Goal: Information Seeking & Learning: Learn about a topic

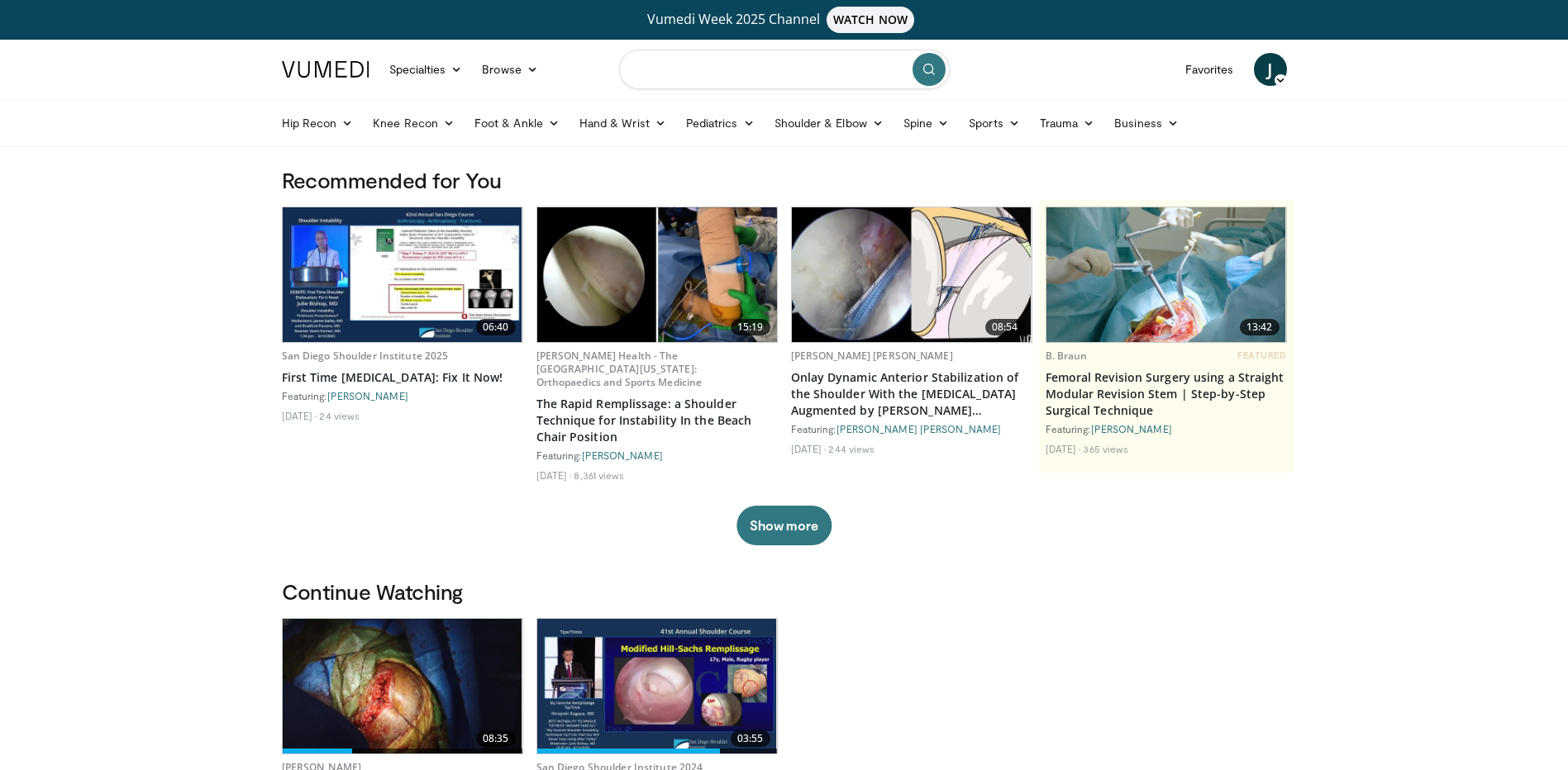
click at [682, 74] on input "Search topics, interventions" at bounding box center [784, 69] width 330 height 40
type input "**********"
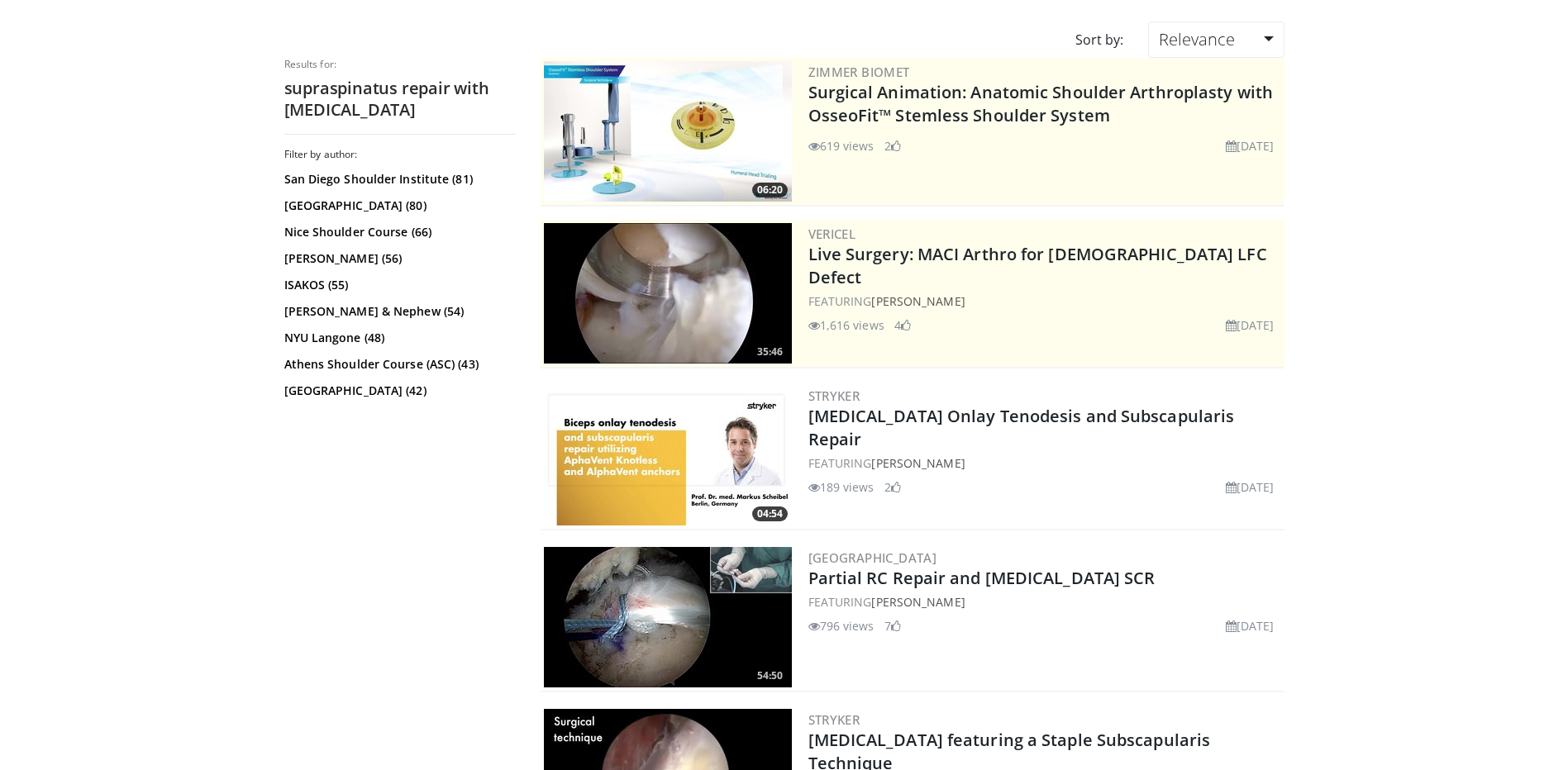
scroll to position [330, 0]
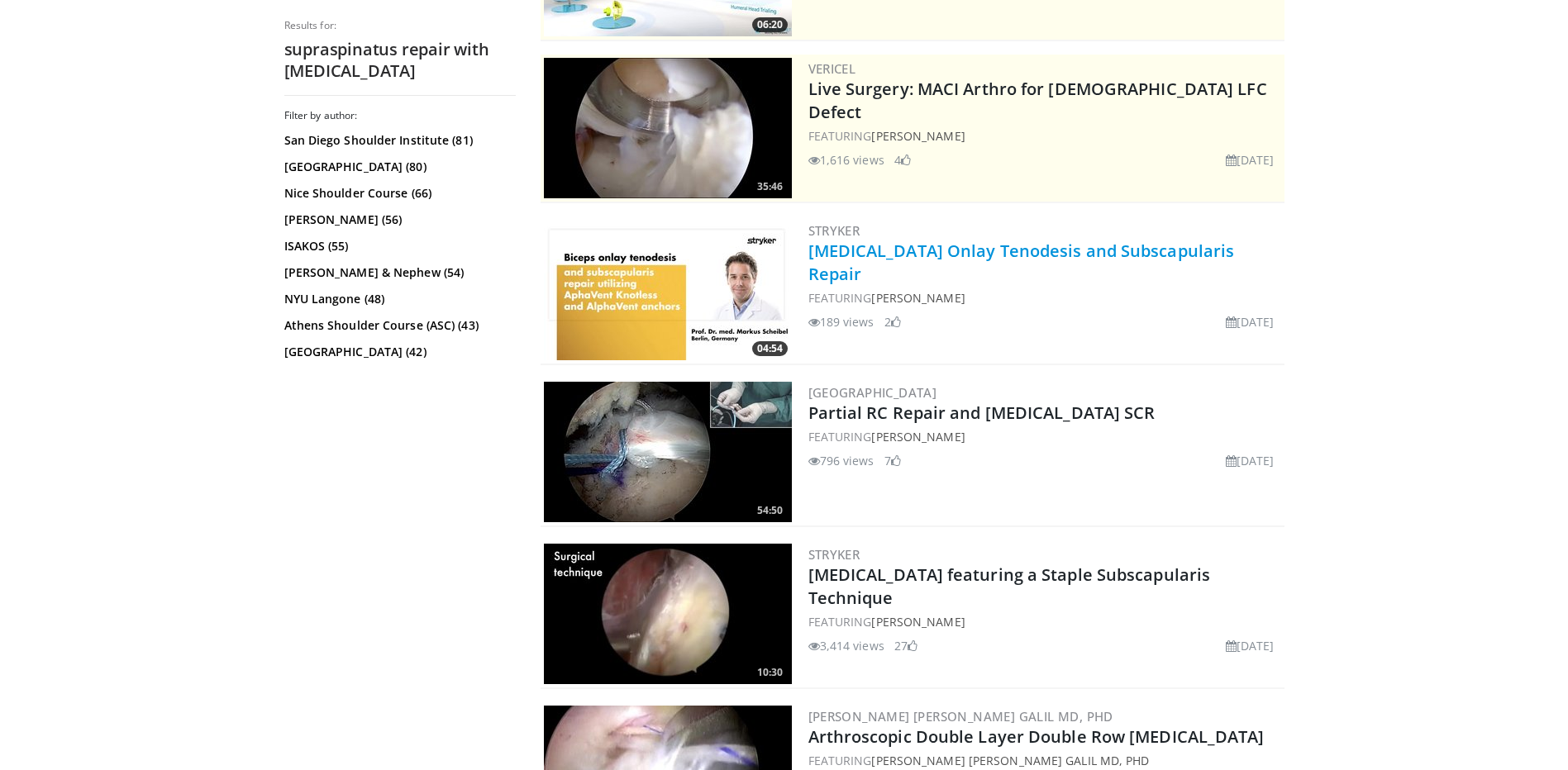
click at [1055, 247] on link "[MEDICAL_DATA] Onlay Tenodesis and Subscapularis Repair" at bounding box center [1022, 262] width 426 height 45
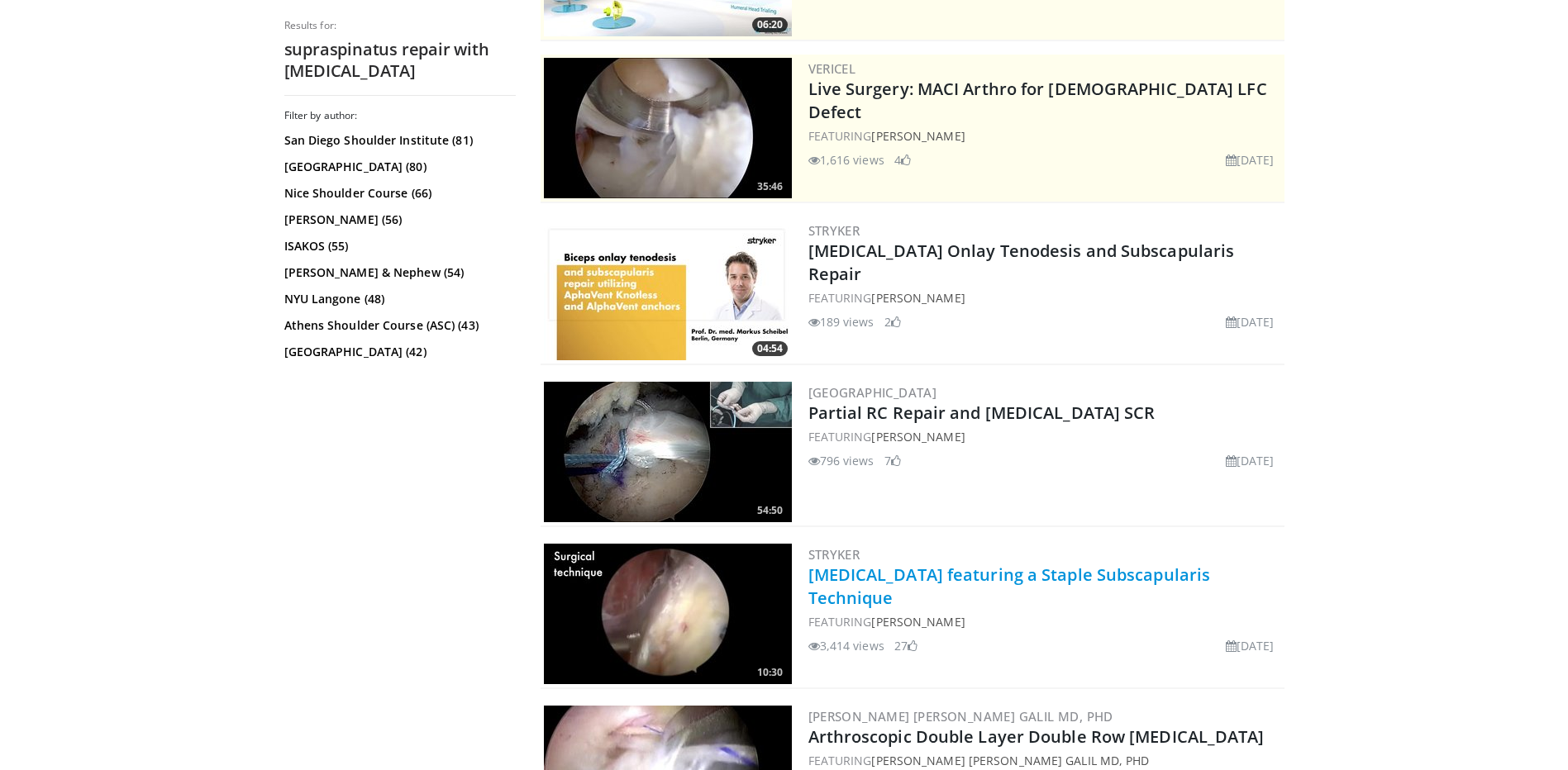
click at [967, 576] on link "[MEDICAL_DATA] featuring a Staple Subscapularis Technique" at bounding box center [1010, 587] width 403 height 45
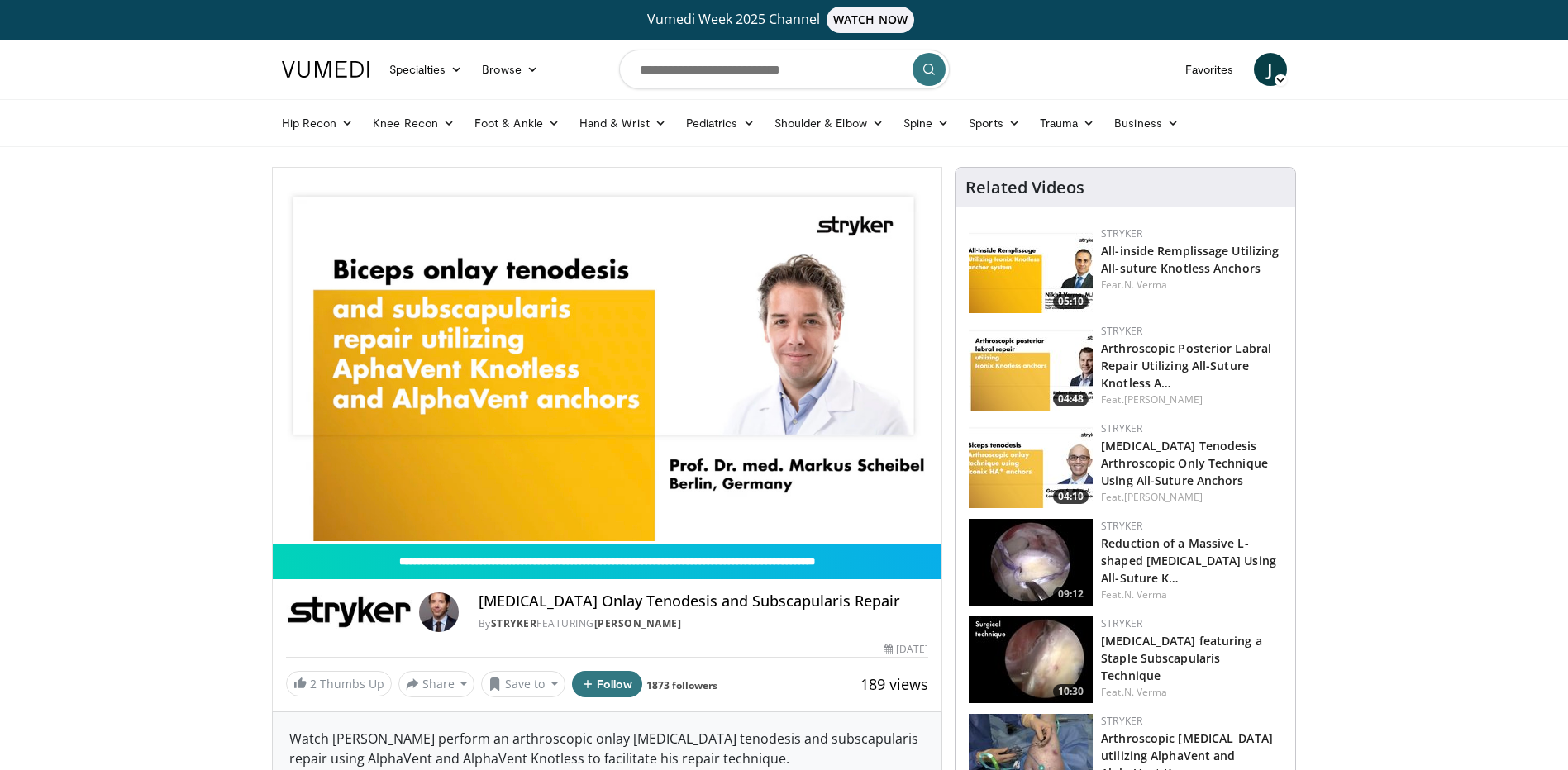
scroll to position [248, 0]
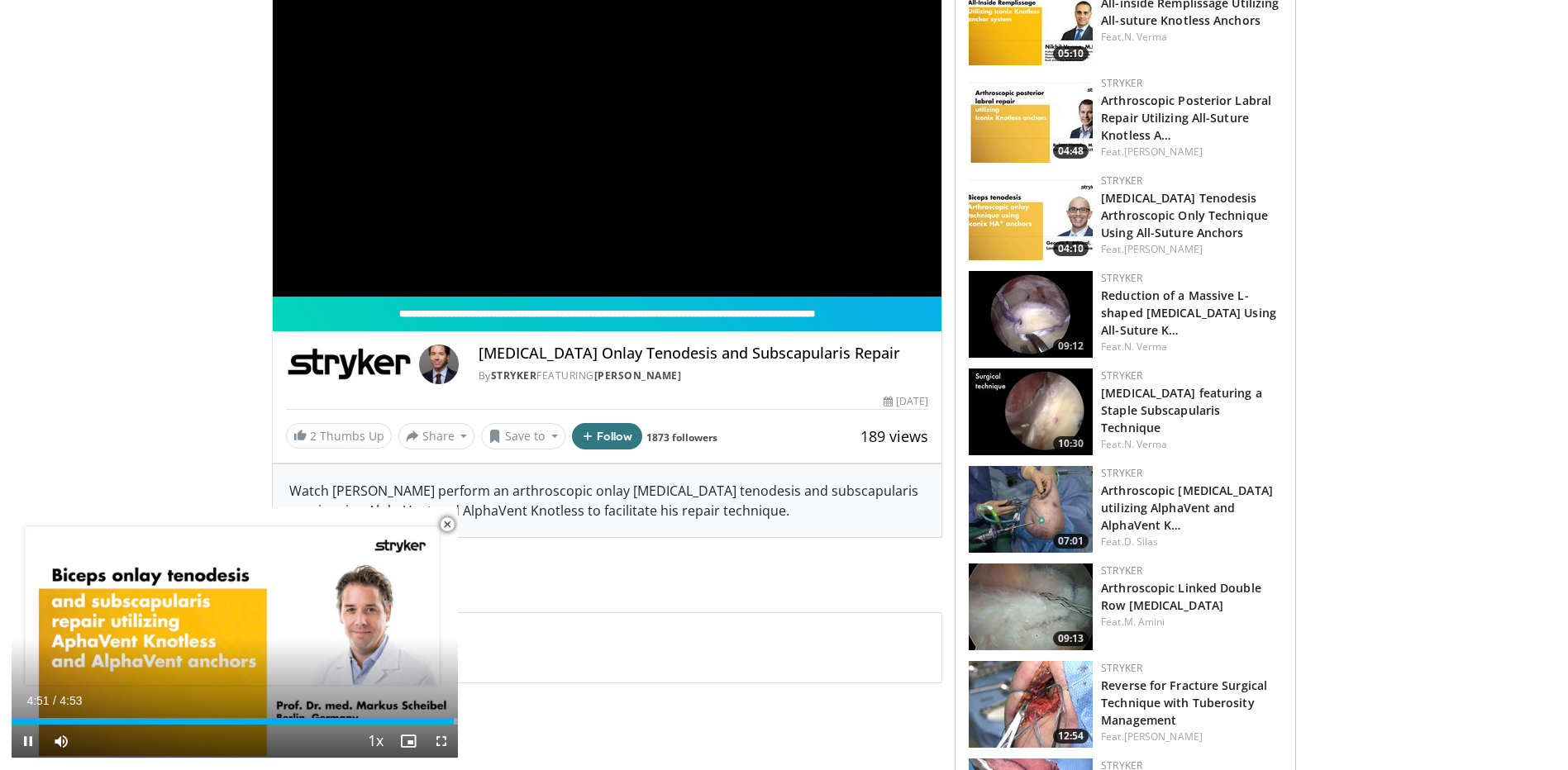
click at [443, 522] on span "Video Player" at bounding box center [446, 525] width 33 height 33
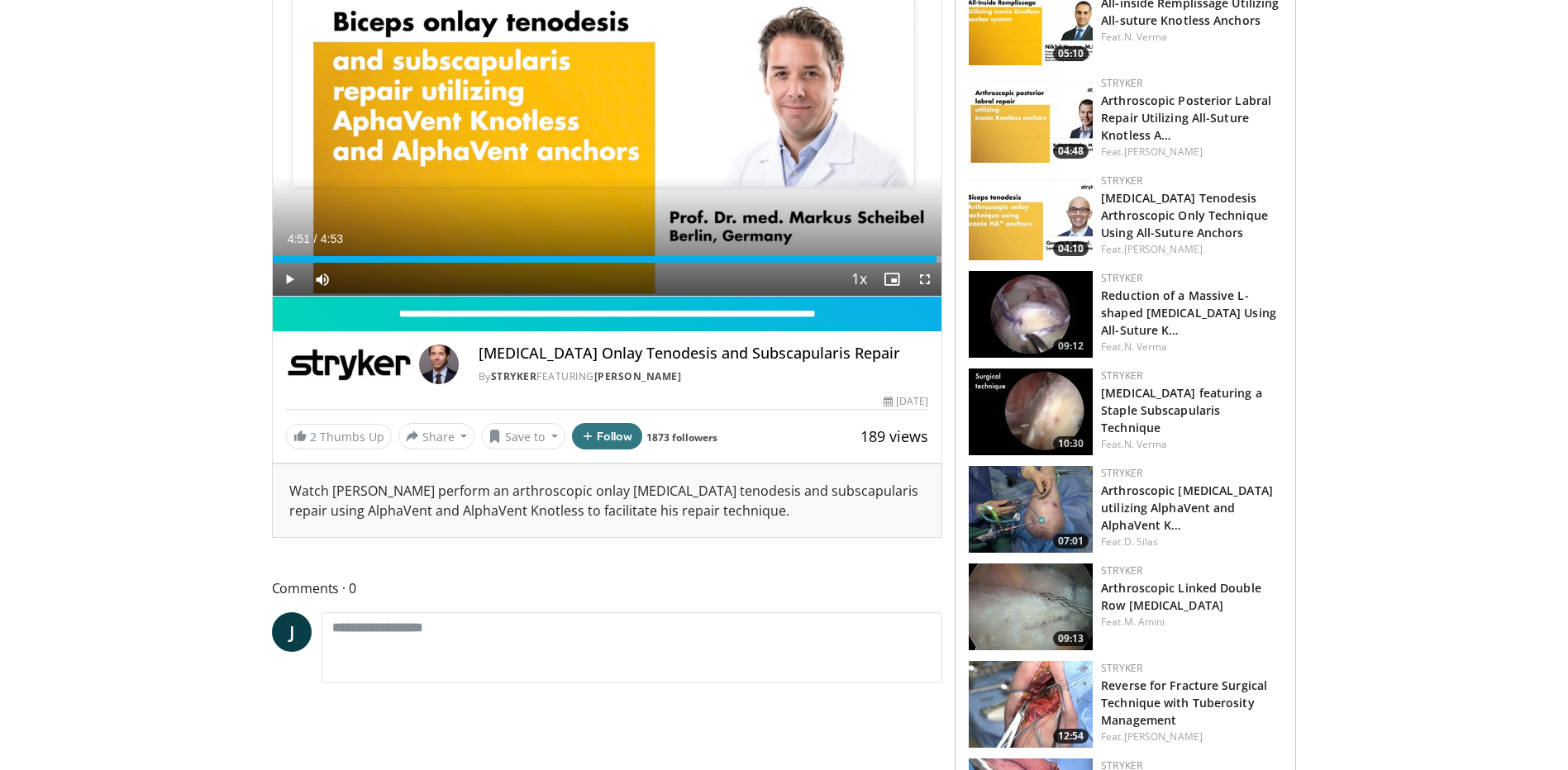
scroll to position [578, 0]
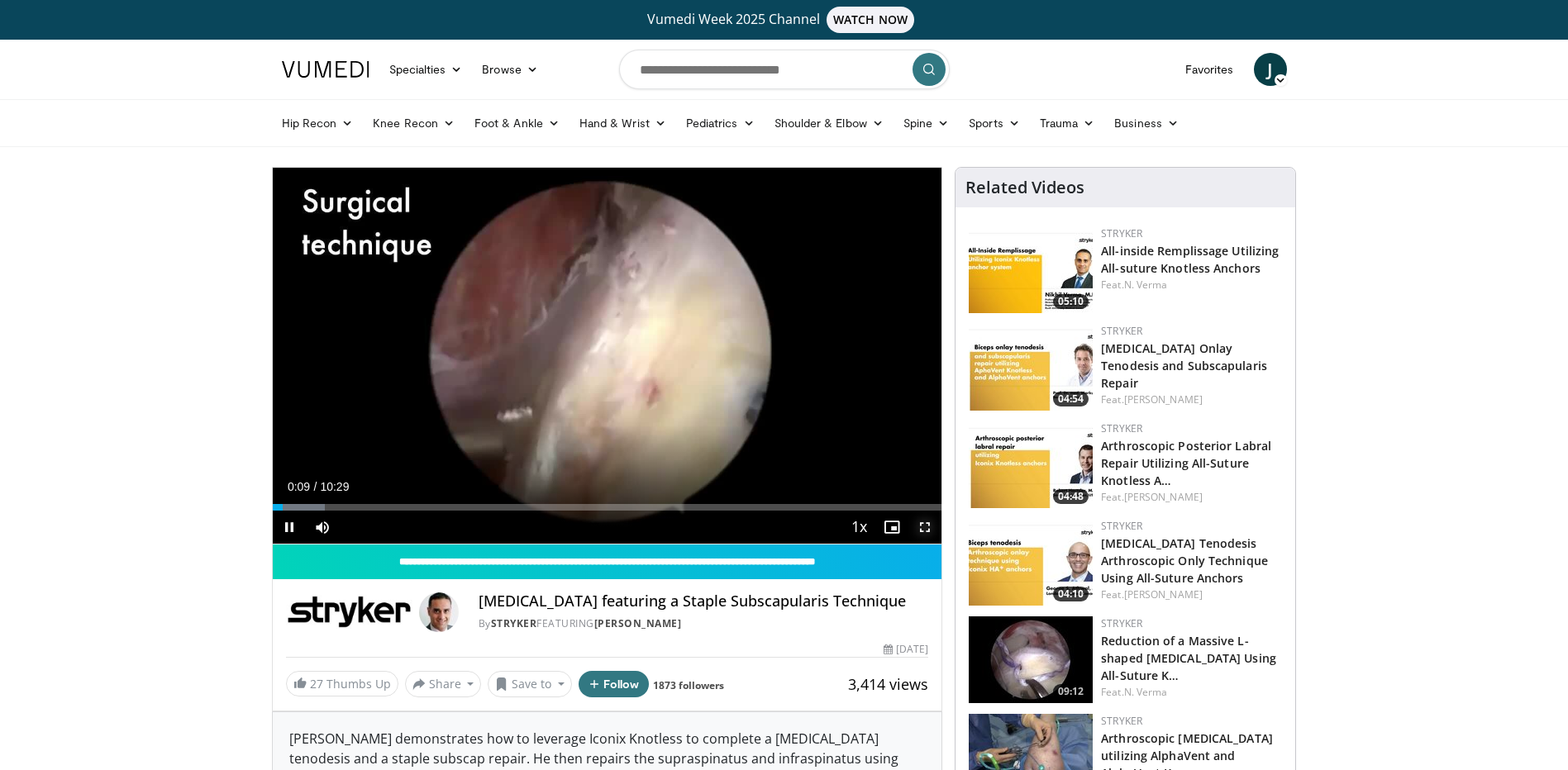
click at [927, 523] on span "Video Player" at bounding box center [925, 527] width 33 height 33
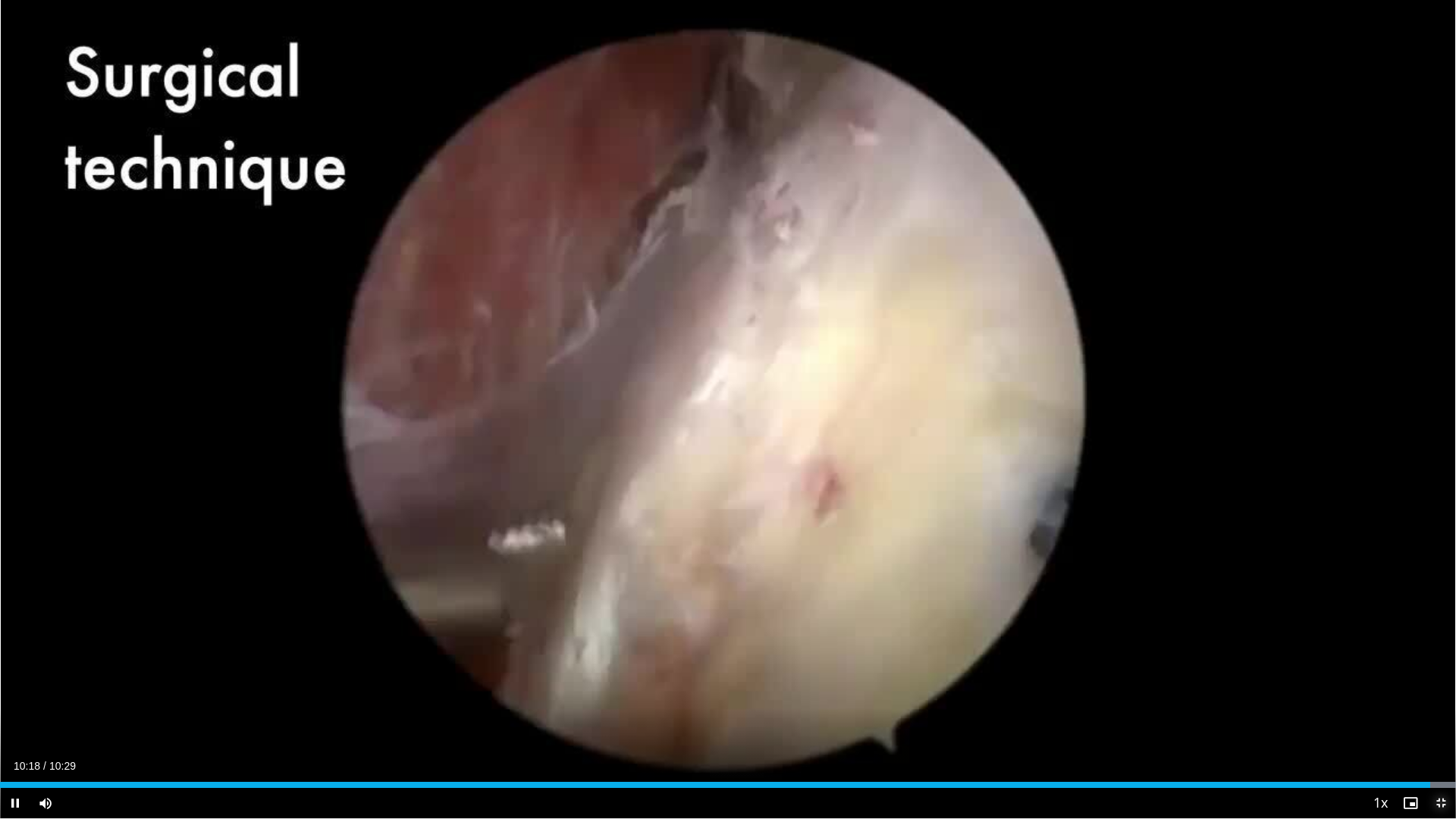
click at [1437, 706] on span "Video Player" at bounding box center [1441, 803] width 30 height 30
